Goal: Information Seeking & Learning: Learn about a topic

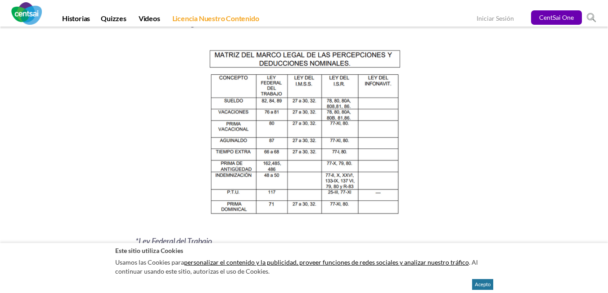
scroll to position [933, 0]
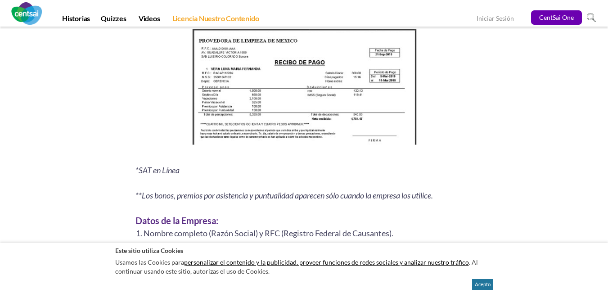
scroll to position [1207, 0]
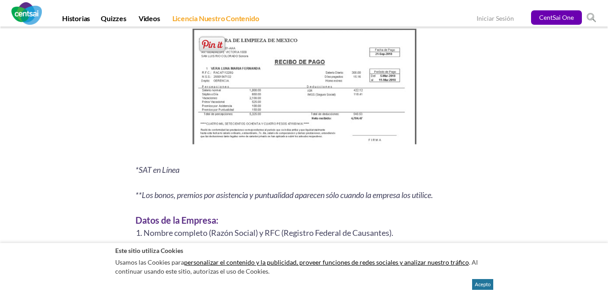
click at [303, 87] on img at bounding box center [304, 89] width 231 height 126
click at [325, 126] on img at bounding box center [304, 89] width 231 height 126
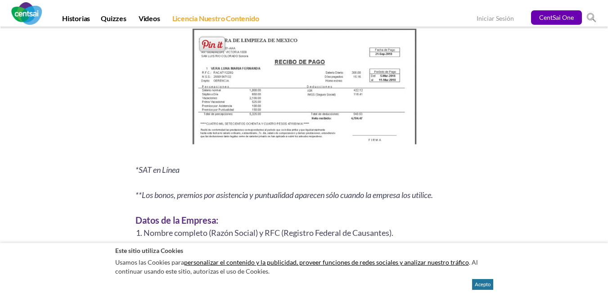
click at [325, 126] on img at bounding box center [304, 89] width 231 height 126
